Goal: Information Seeking & Learning: Compare options

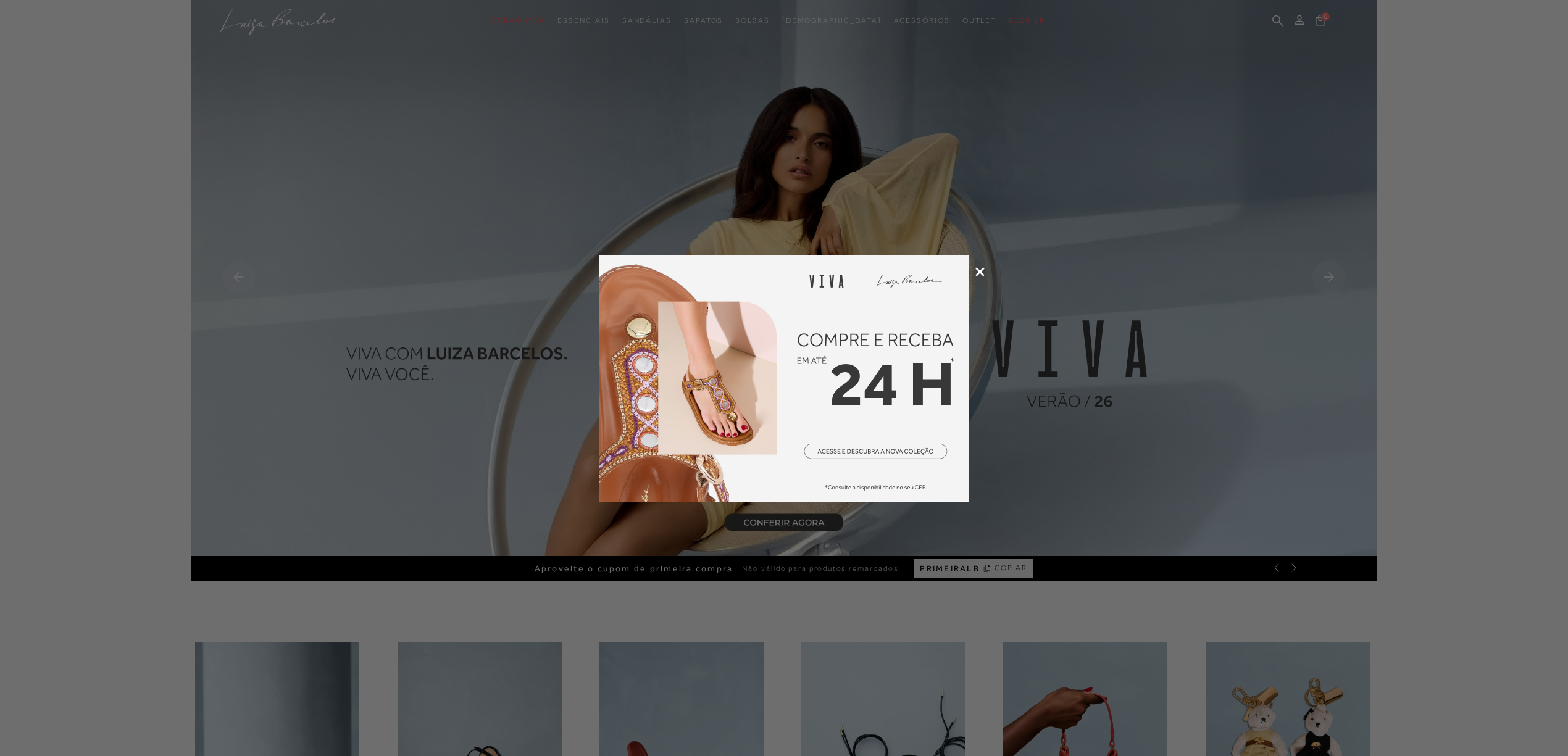
click at [982, 270] on icon at bounding box center [980, 271] width 9 height 9
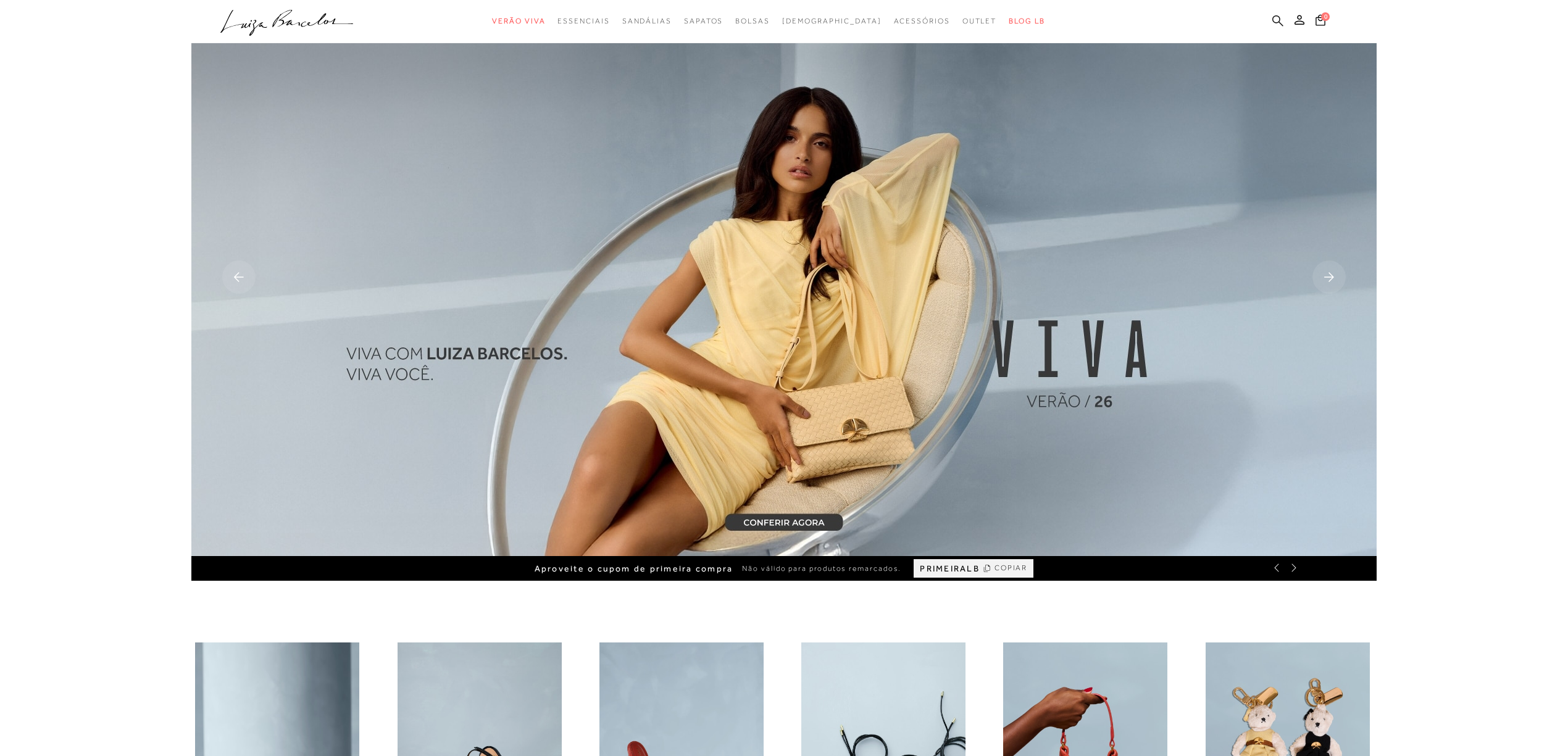
click at [1273, 17] on icon at bounding box center [1278, 20] width 11 height 12
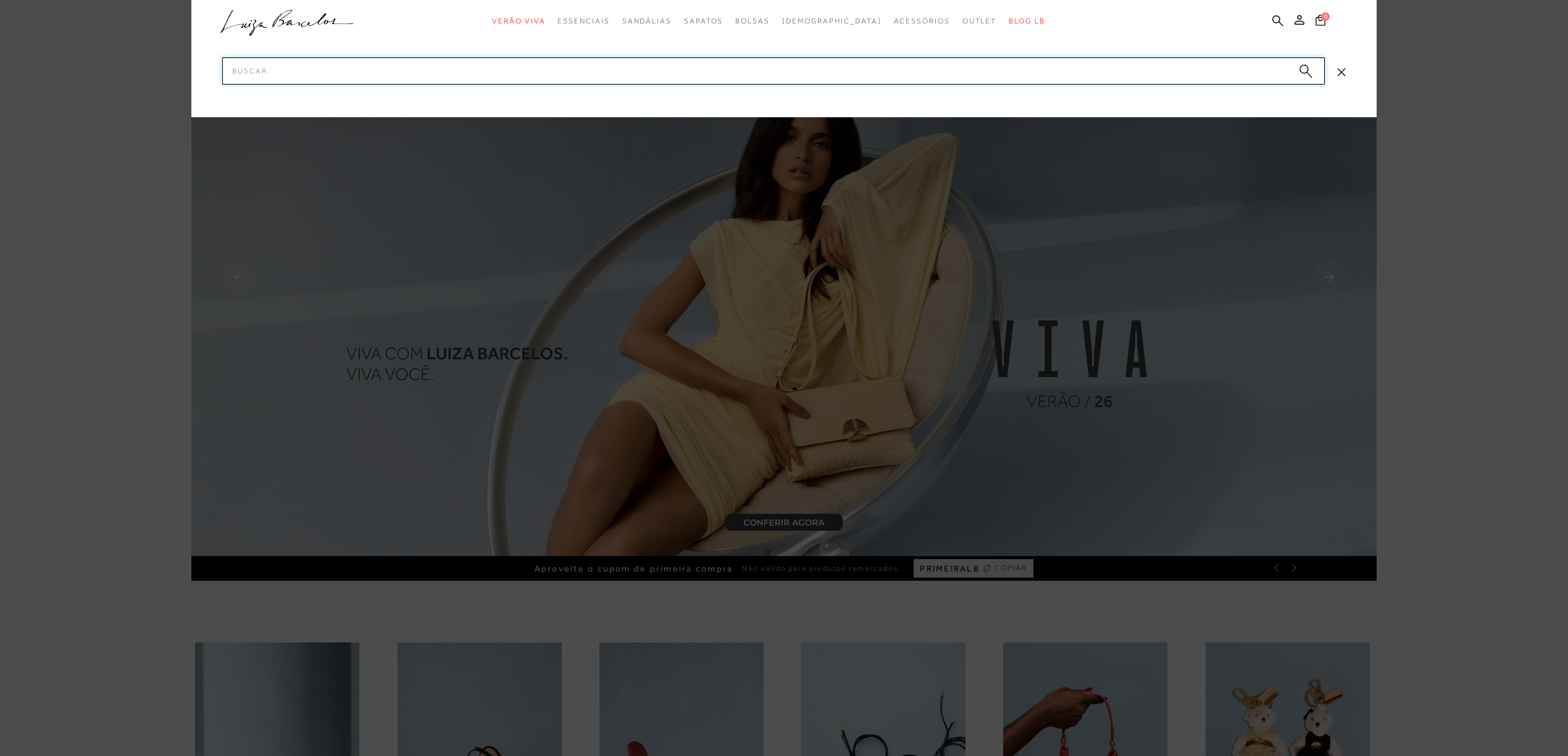
click at [936, 77] on input "Pesquisar" at bounding box center [773, 71] width 1103 height 28
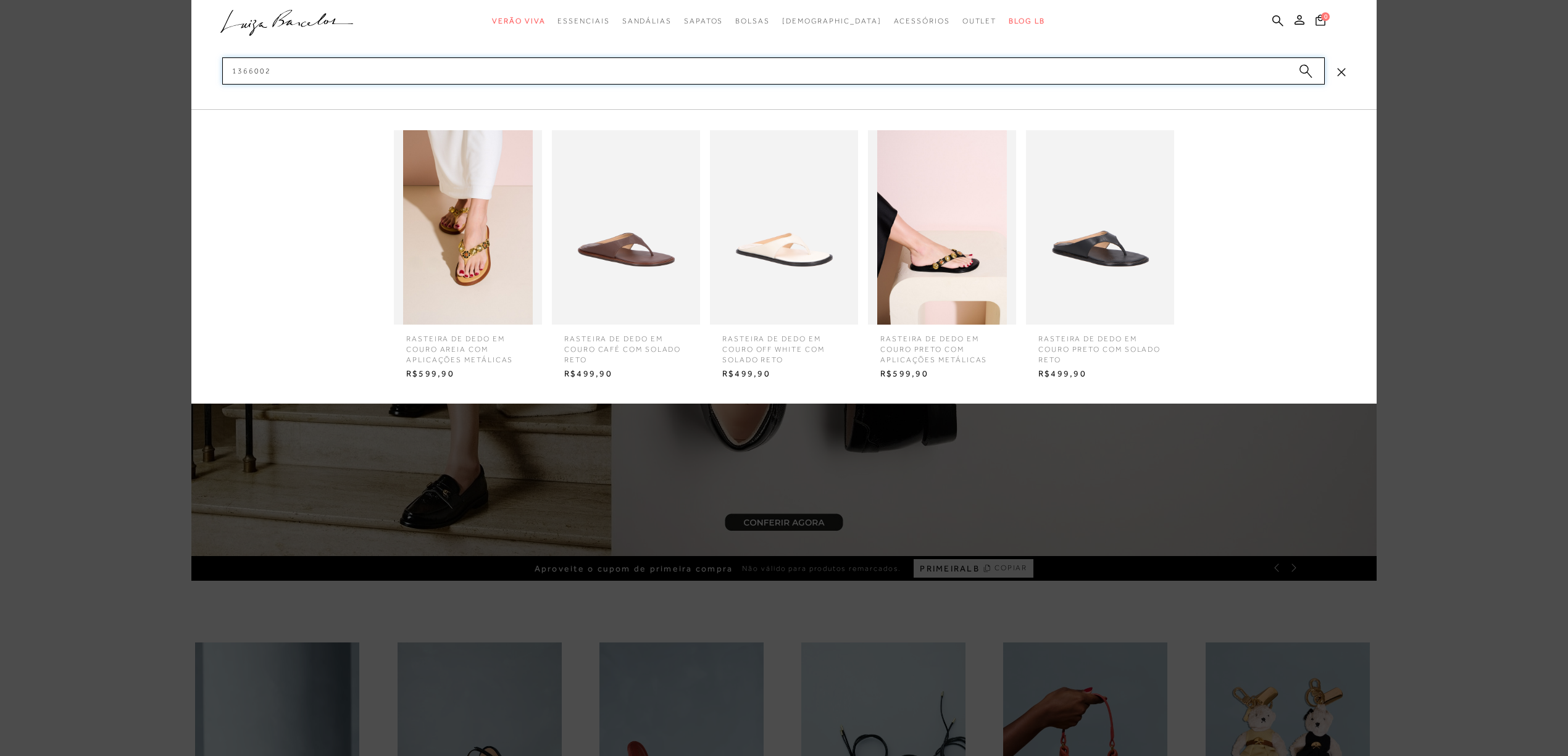
type input "13660024"
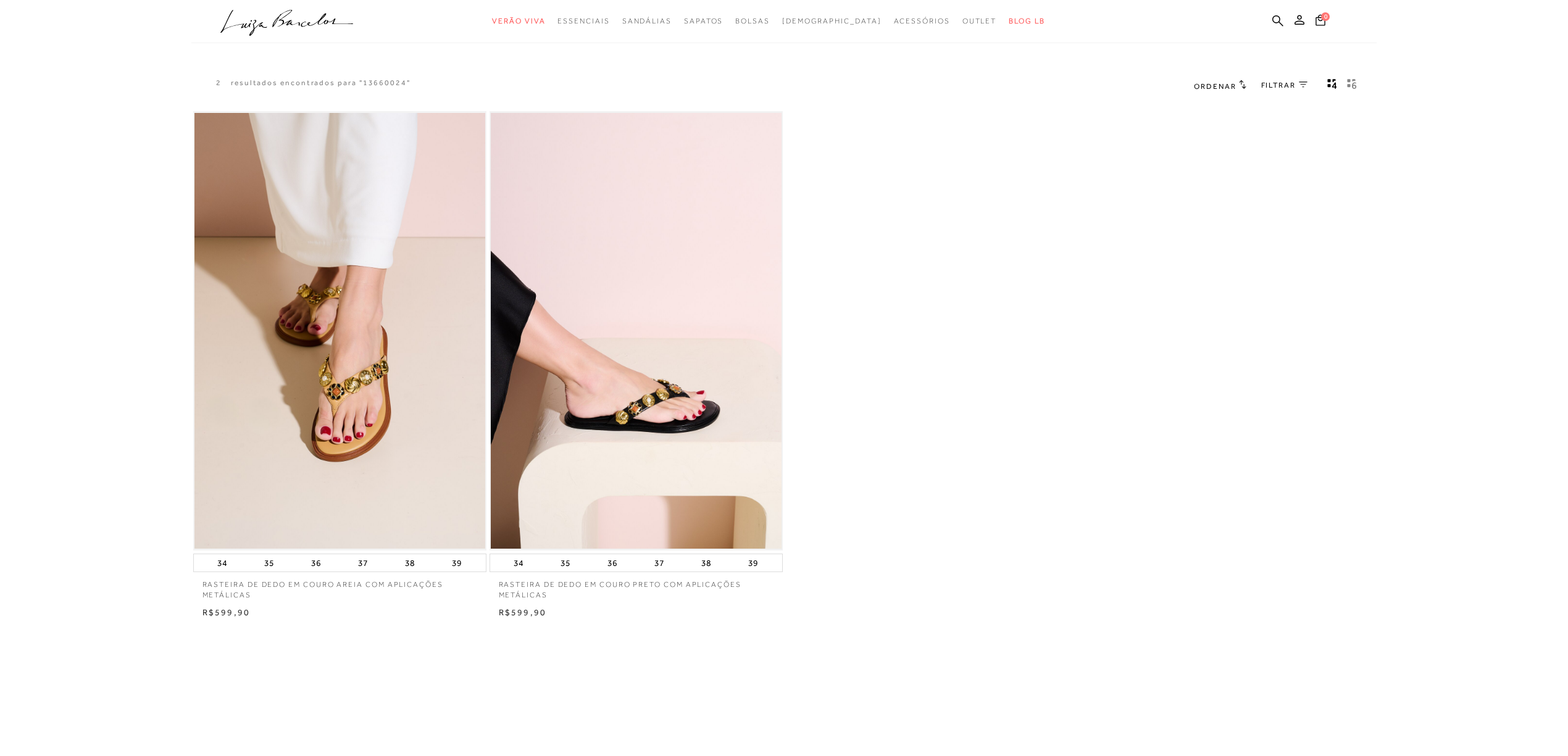
click at [684, 238] on img at bounding box center [636, 331] width 291 height 437
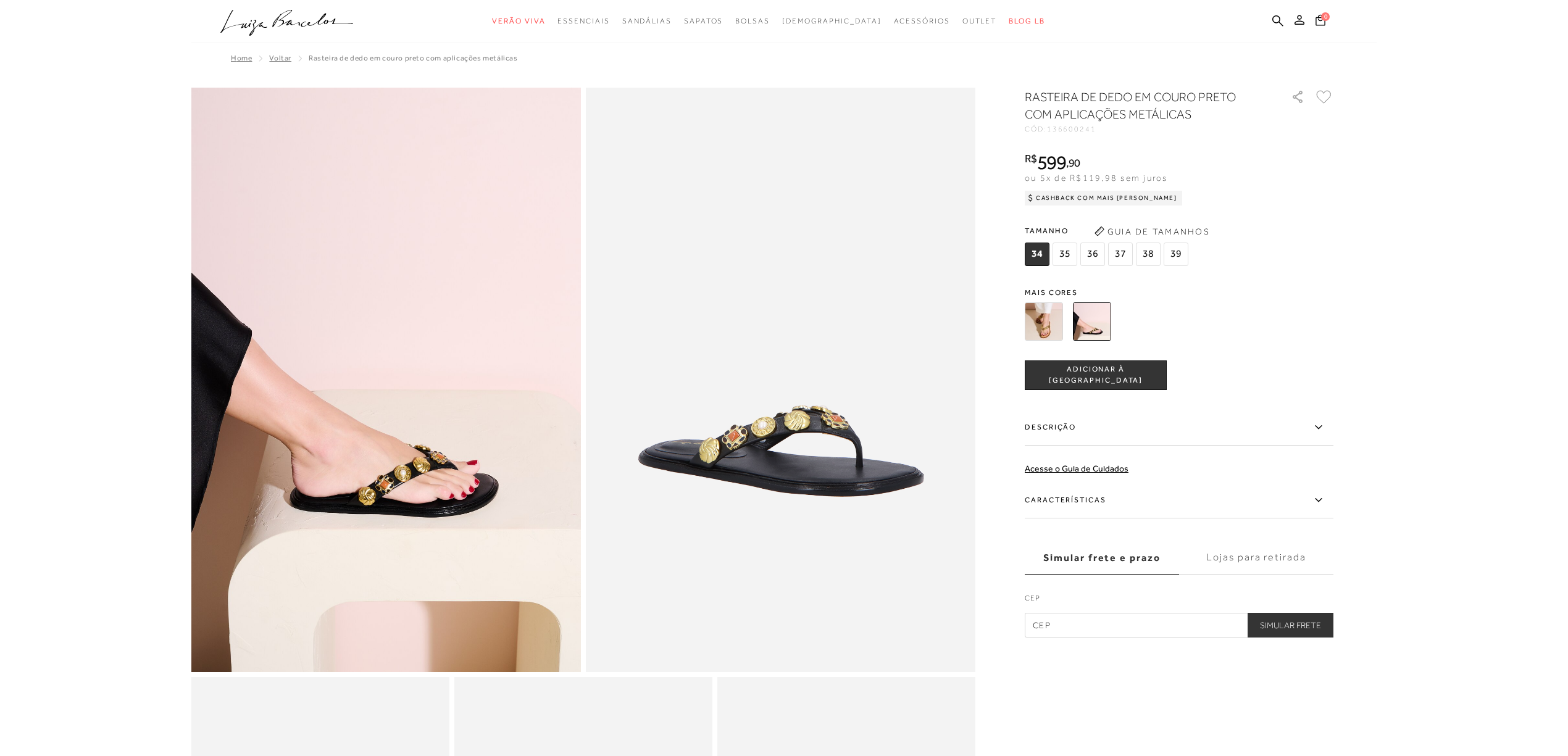
click at [1043, 315] on img at bounding box center [1044, 321] width 38 height 38
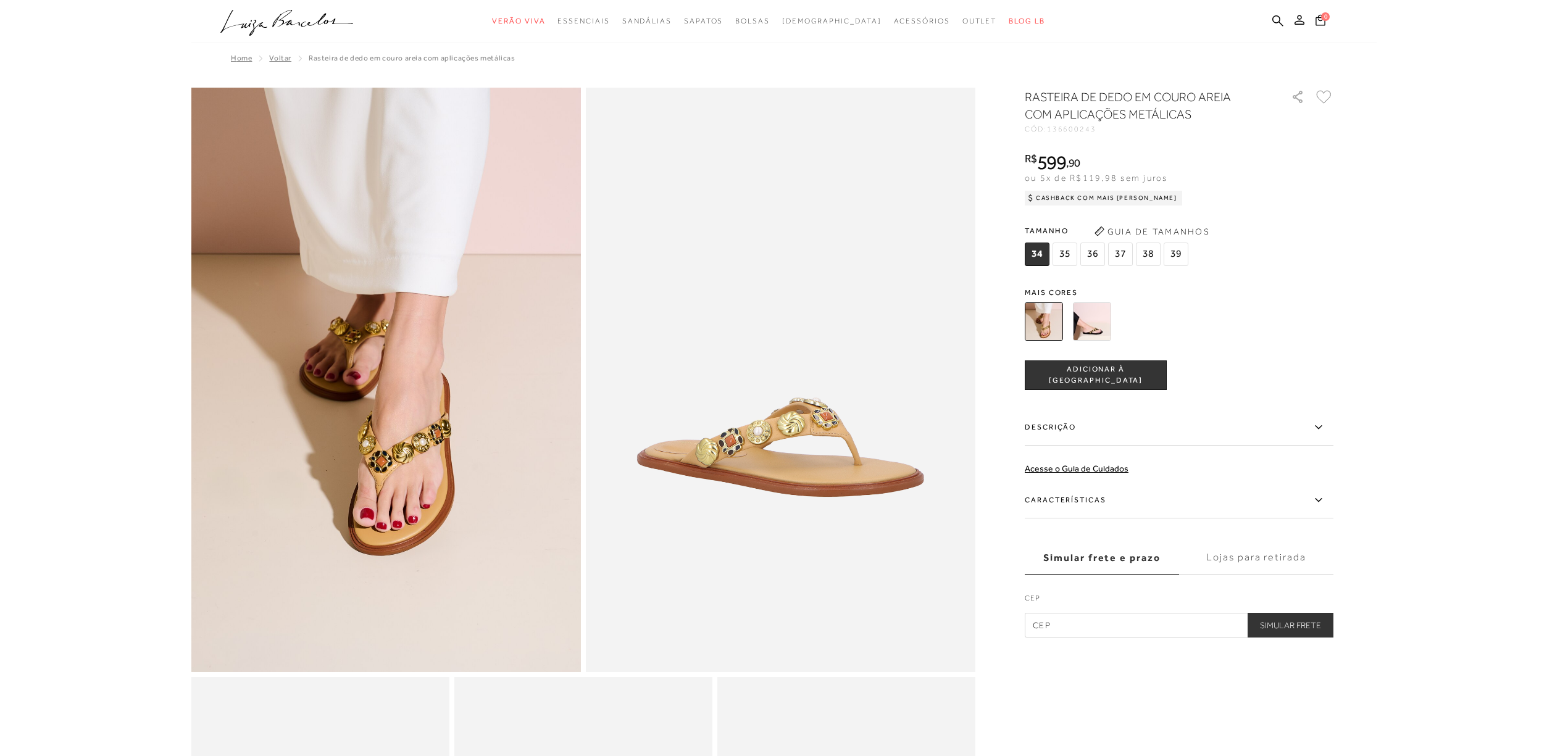
click at [1083, 311] on img at bounding box center [1092, 321] width 38 height 38
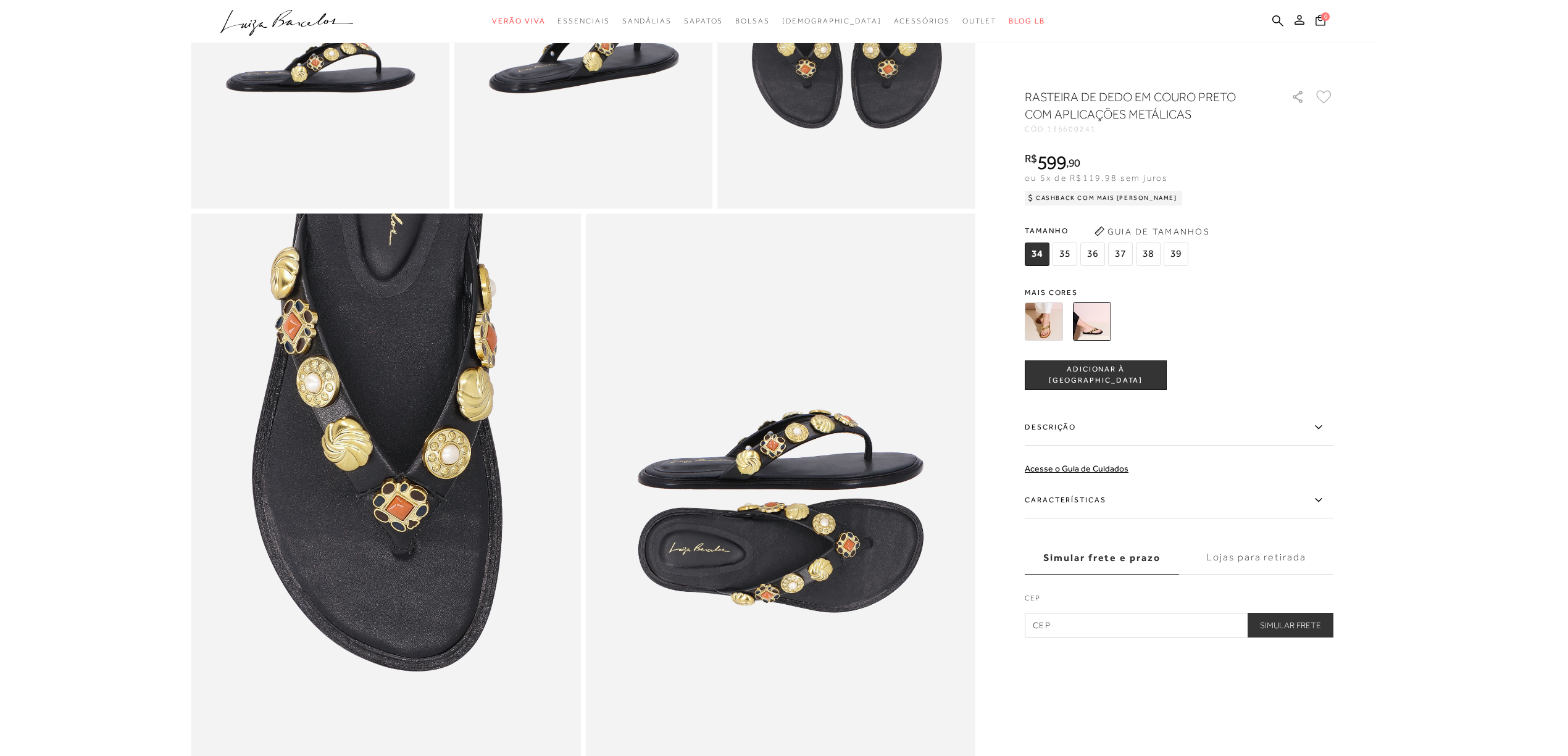
scroll to position [905, 0]
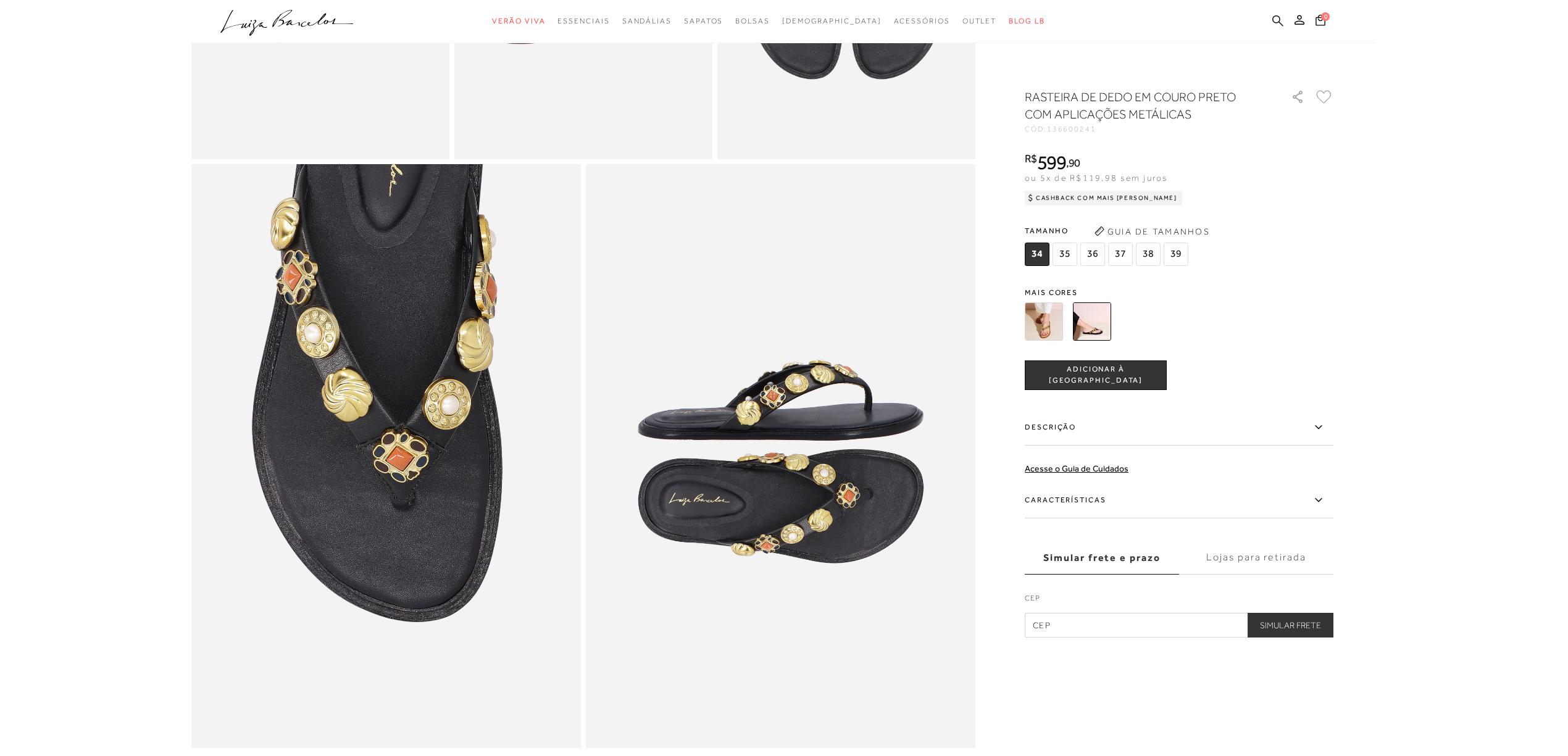
click at [1280, 15] on icon at bounding box center [1278, 20] width 11 height 12
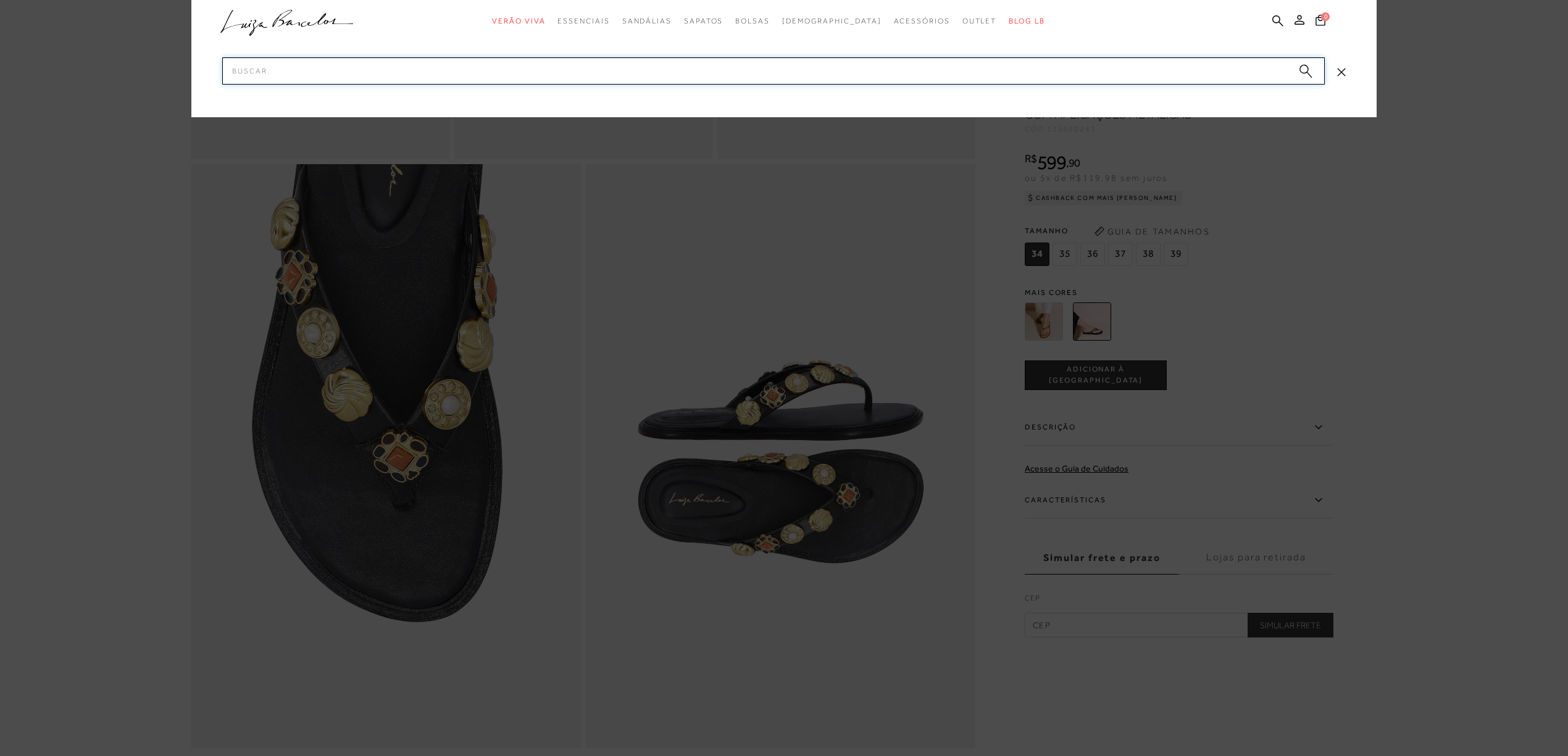
click at [926, 80] on input "Pesquisar" at bounding box center [773, 71] width 1103 height 28
type input "2"
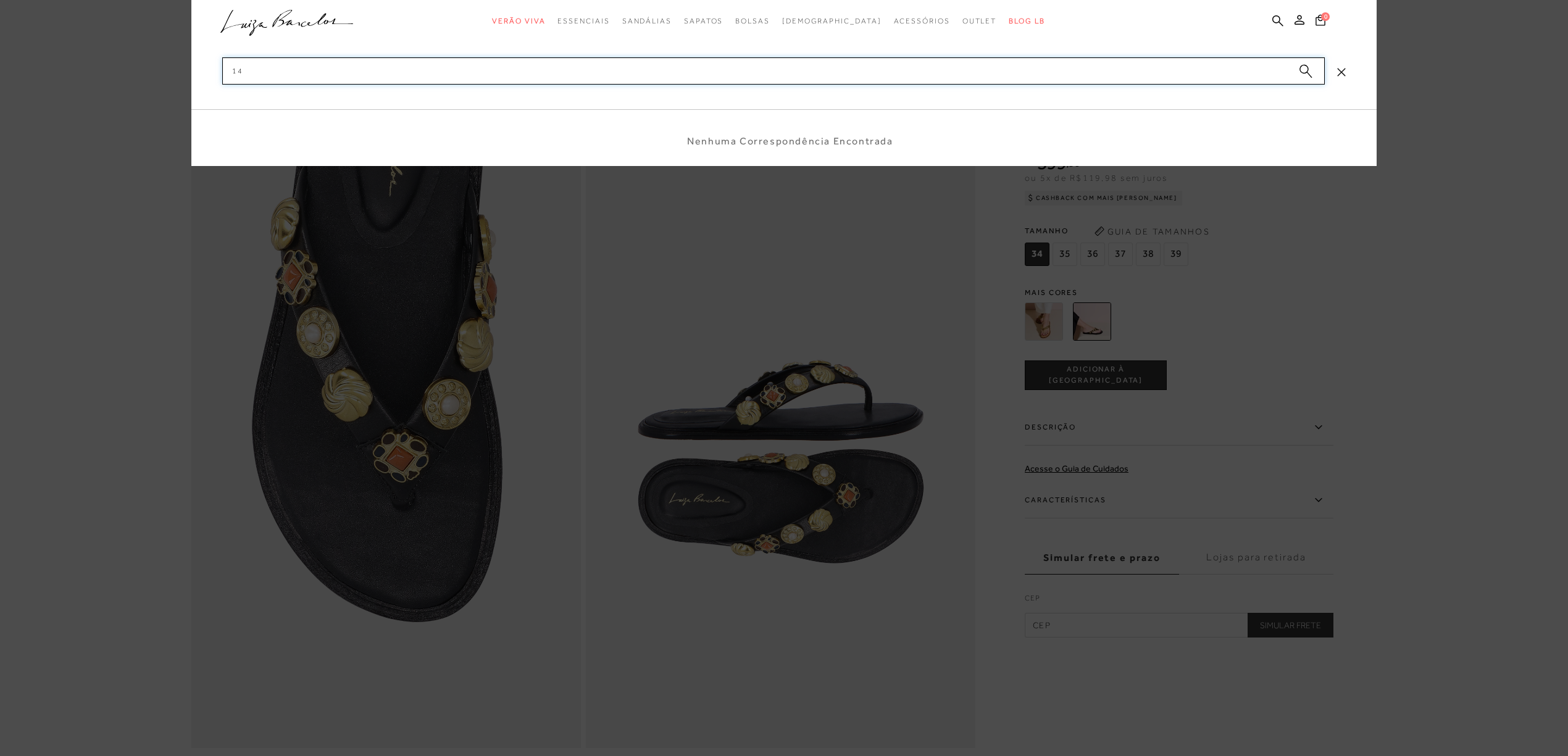
type input "1"
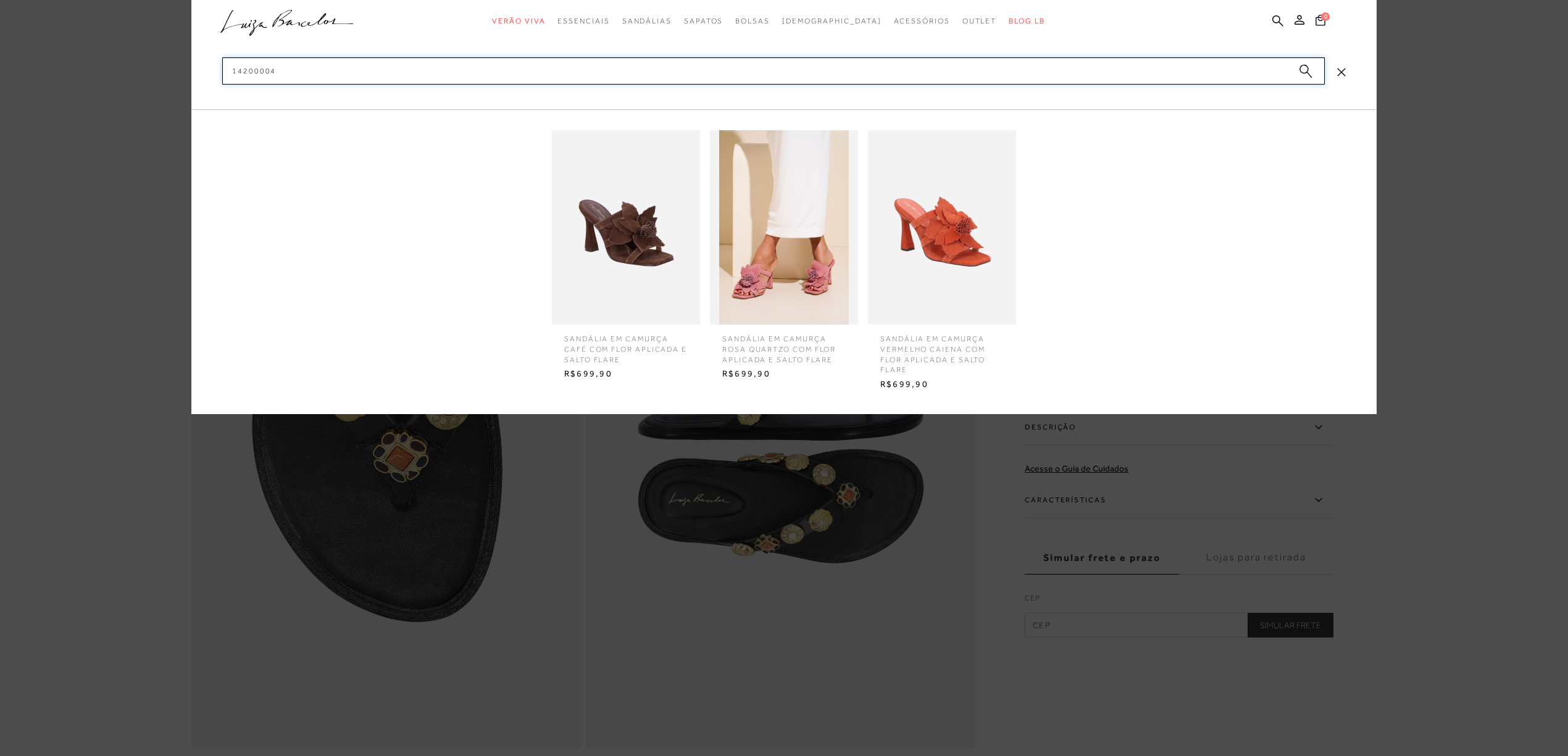
type input "14200004"
click at [641, 221] on img at bounding box center [626, 227] width 149 height 195
